Goal: Task Accomplishment & Management: Complete application form

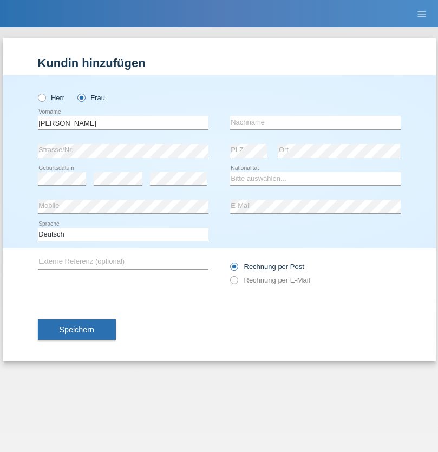
type input "Diana"
click at [315, 122] on input "text" at bounding box center [315, 123] width 171 height 14
type input "Baloh"
select select "CH"
radio input "true"
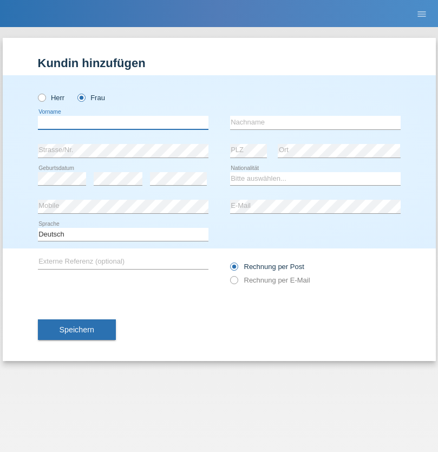
click at [123, 122] on input "text" at bounding box center [123, 123] width 171 height 14
type input "[PERSON_NAME] [PERSON_NAME]"
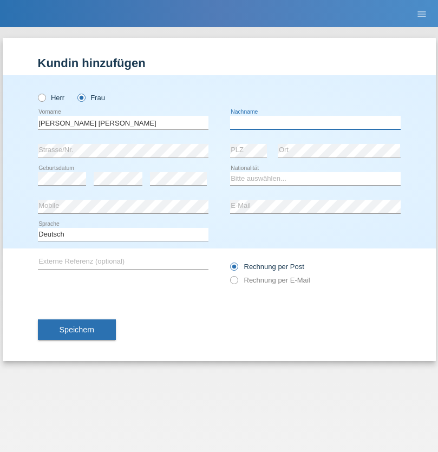
click at [315, 122] on input "text" at bounding box center [315, 123] width 171 height 14
type input "Craciub"
select select "CH"
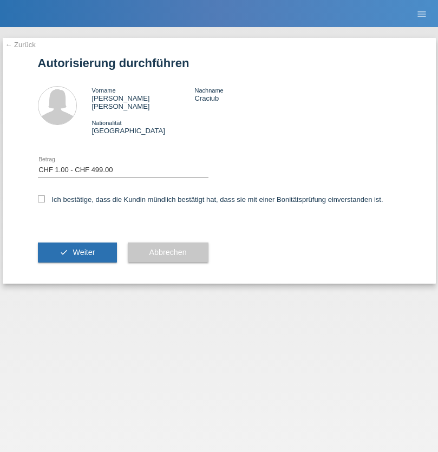
select select "1"
checkbox input "true"
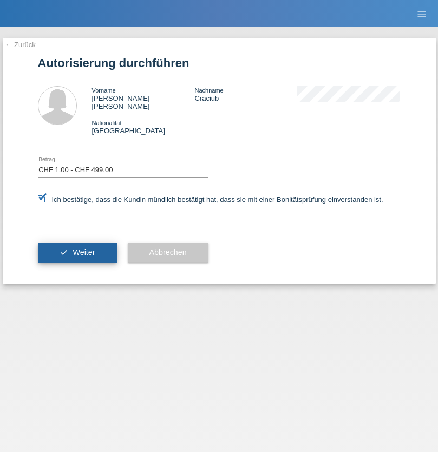
click at [77, 248] on span "Weiter" at bounding box center [84, 252] width 22 height 9
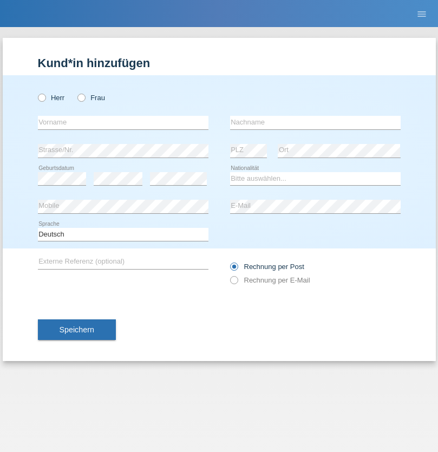
radio input "true"
click at [123, 122] on input "text" at bounding box center [123, 123] width 171 height 14
type input "Kevin"
click at [315, 122] on input "text" at bounding box center [315, 123] width 171 height 14
type input "Wüst"
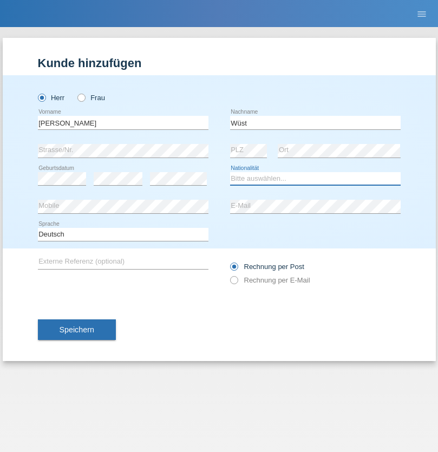
select select "CH"
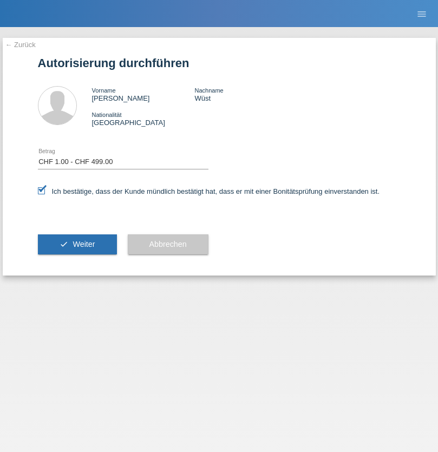
select select "1"
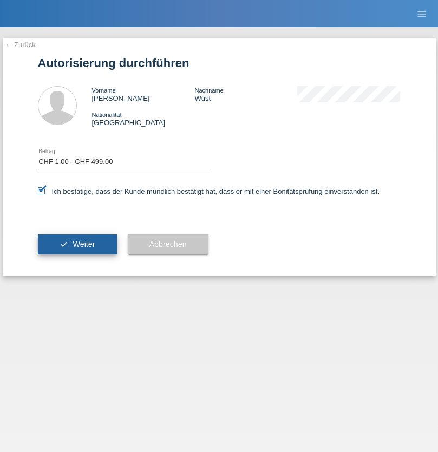
click at [77, 244] on span "Weiter" at bounding box center [84, 244] width 22 height 9
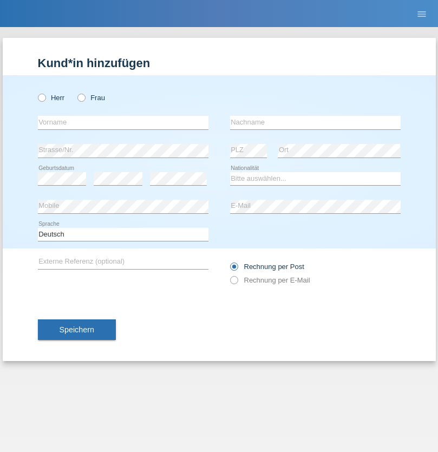
radio input "true"
click at [123, 122] on input "text" at bounding box center [123, 123] width 171 height 14
type input "Suada"
click at [315, 122] on input "text" at bounding box center [315, 123] width 171 height 14
type input "Fuss"
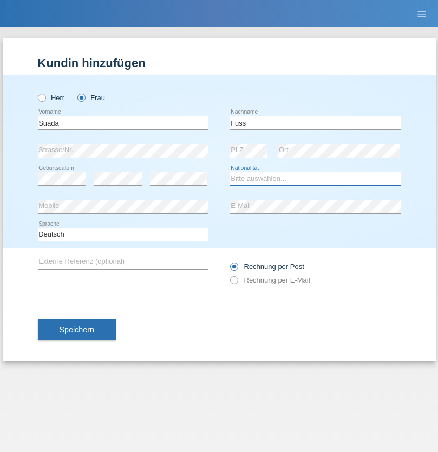
select select "AL"
select select "C"
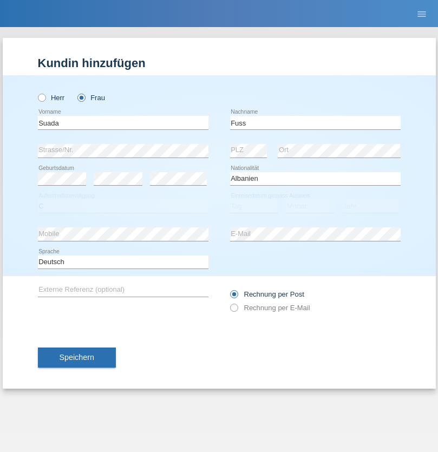
select select "07"
select select "06"
select select "1981"
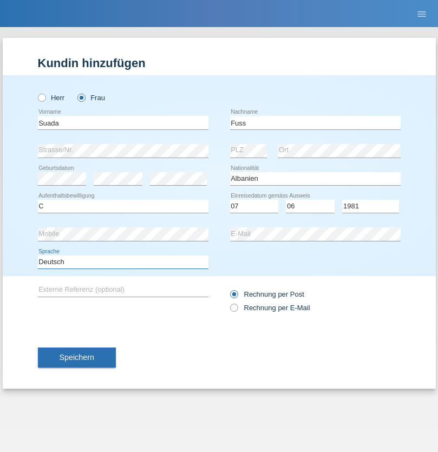
select select "en"
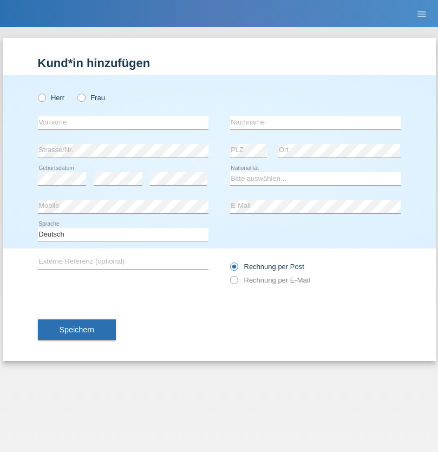
radio input "true"
click at [123, 122] on input "text" at bounding box center [123, 123] width 171 height 14
type input "guy"
click at [315, 122] on input "text" at bounding box center [315, 123] width 171 height 14
type input "massamba"
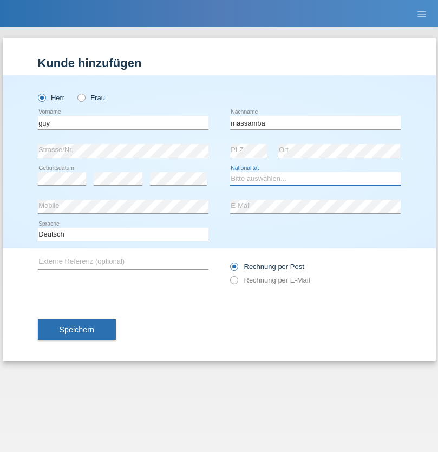
select select "CH"
radio input "true"
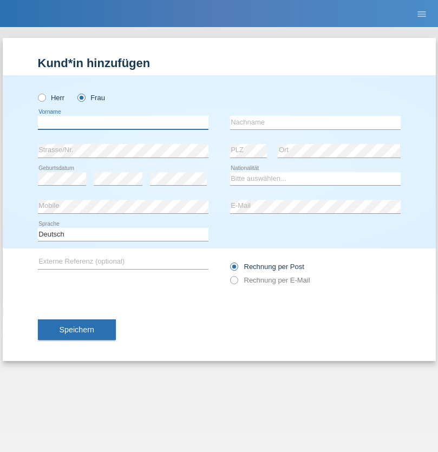
click at [123, 122] on input "text" at bounding box center [123, 123] width 171 height 14
type input "Nathalie"
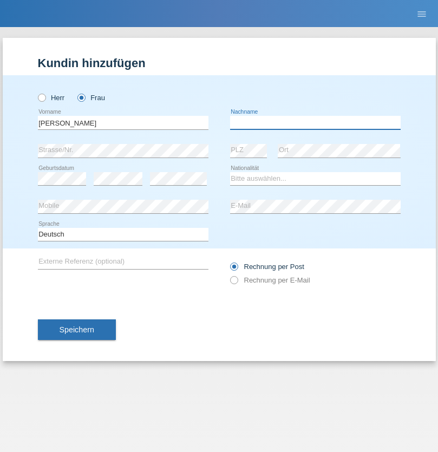
click at [315, 122] on input "text" at bounding box center [315, 123] width 171 height 14
type input "Marti"
select select "CH"
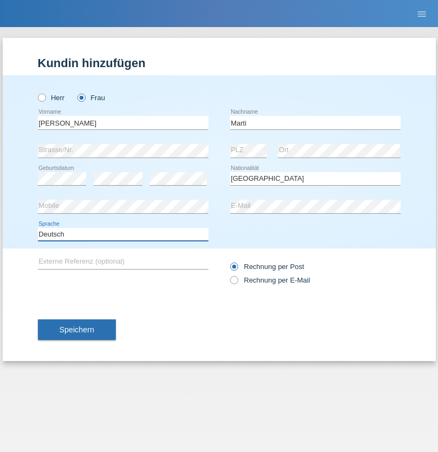
select select "en"
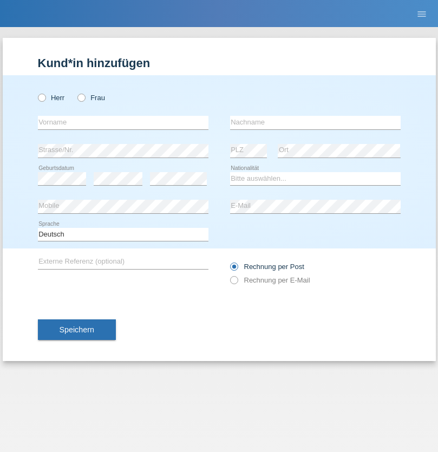
radio input "true"
click at [123, 122] on input "text" at bounding box center [123, 123] width 171 height 14
type input "Betim"
click at [315, 122] on input "text" at bounding box center [315, 123] width 171 height 14
type input "Alija"
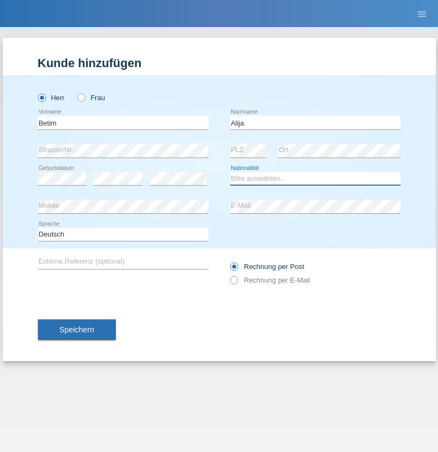
select select "MK"
select select "C"
select select "12"
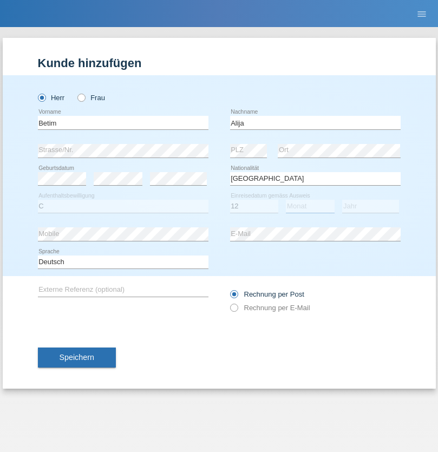
select select "08"
select select "2003"
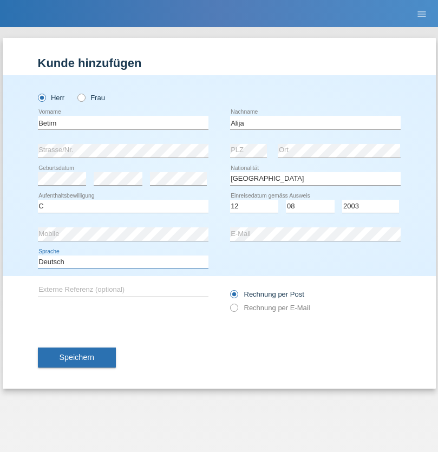
select select "en"
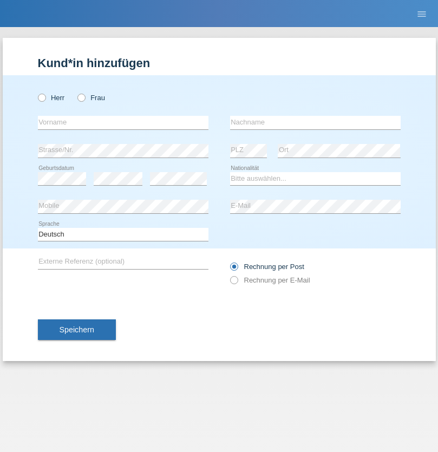
radio input "true"
click at [123, 122] on input "text" at bounding box center [123, 123] width 171 height 14
type input "Sasa"
click at [315, 122] on input "text" at bounding box center [315, 123] width 171 height 14
type input "Lazarevic"
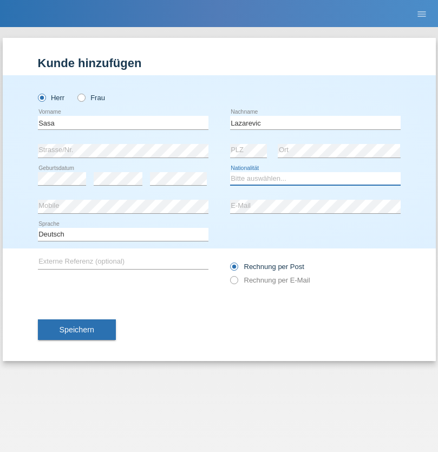
select select "RS"
select select "C"
select select "16"
select select "10"
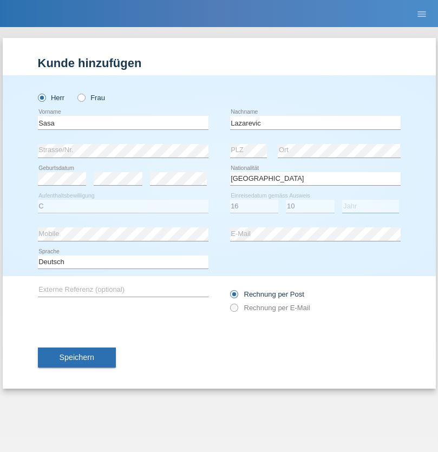
select select "1984"
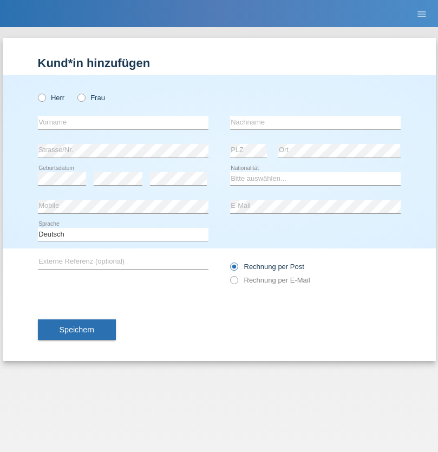
radio input "true"
click at [123, 122] on input "text" at bounding box center [123, 123] width 171 height 14
type input "kelmendi"
click at [315, 122] on input "text" at bounding box center [315, 123] width 171 height 14
type input "Edona"
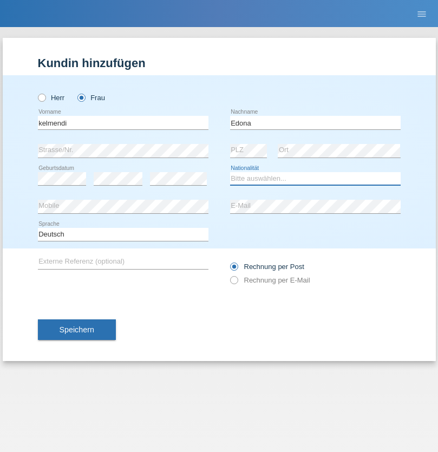
select select "XK"
select select "C"
select select "23"
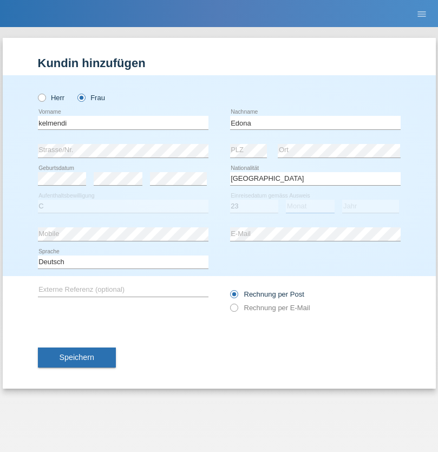
select select "09"
select select "2021"
